Goal: Transaction & Acquisition: Purchase product/service

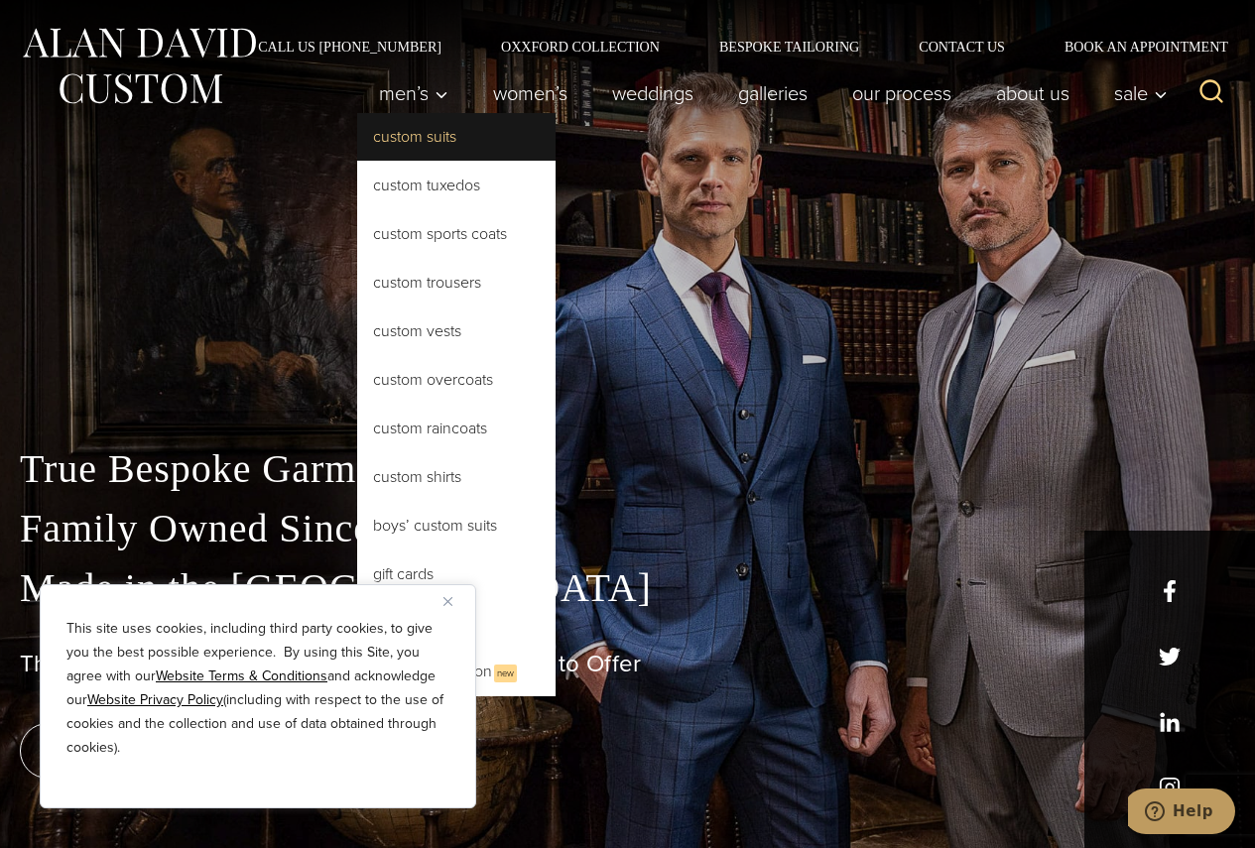
click at [432, 141] on link "Custom Suits" at bounding box center [456, 137] width 198 height 48
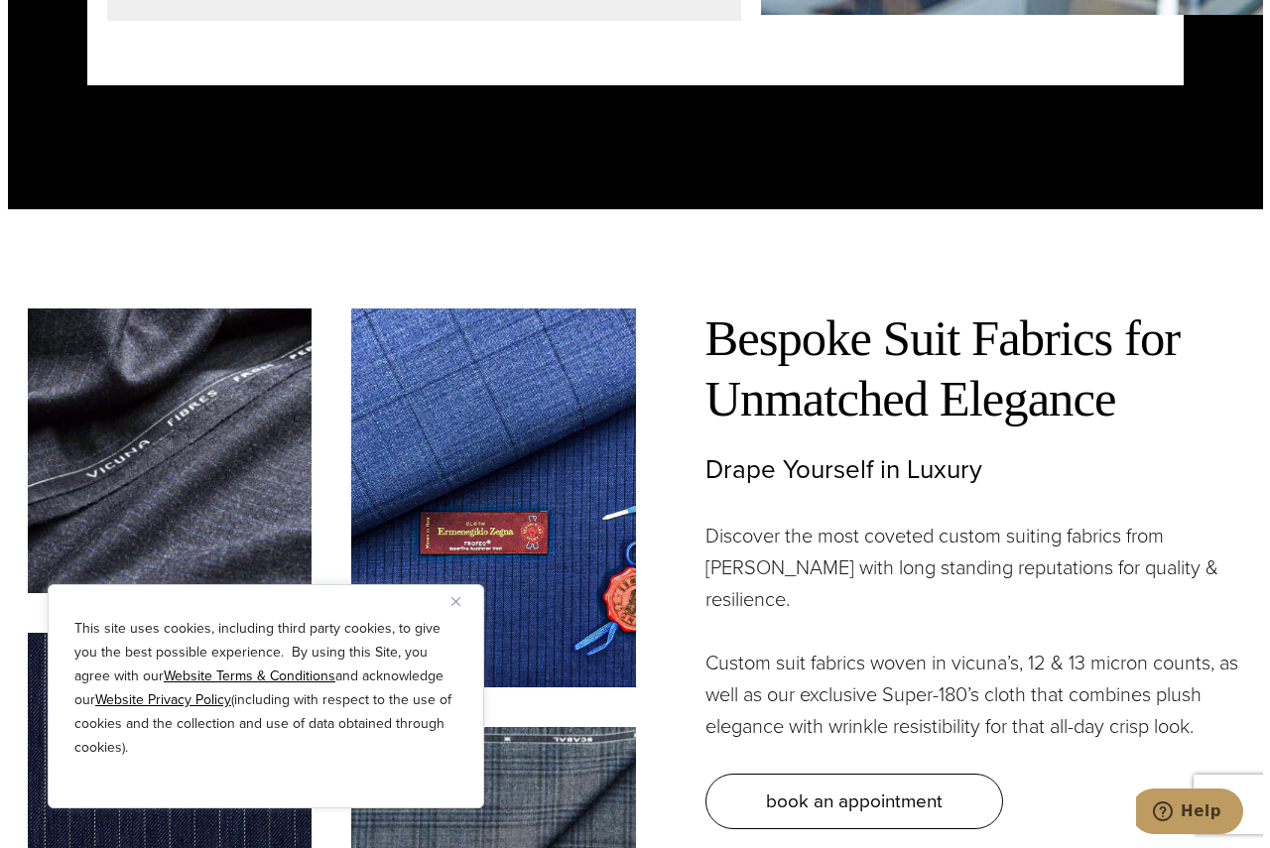
scroll to position [5059, 0]
